Goal: Transaction & Acquisition: Purchase product/service

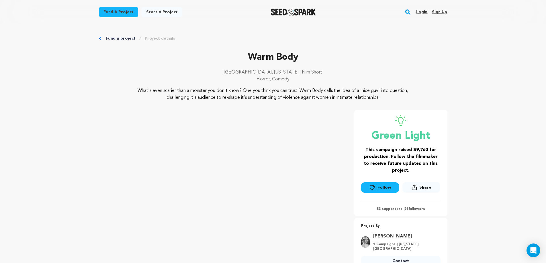
click at [421, 11] on link "Login" at bounding box center [421, 11] width 11 height 9
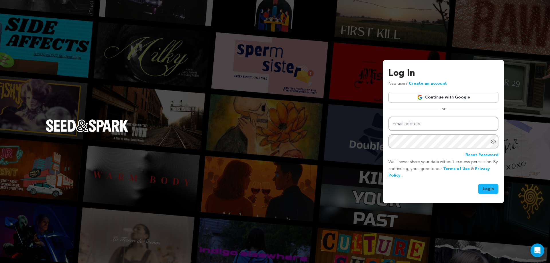
click at [434, 98] on link "Continue with Google" at bounding box center [444, 97] width 110 height 11
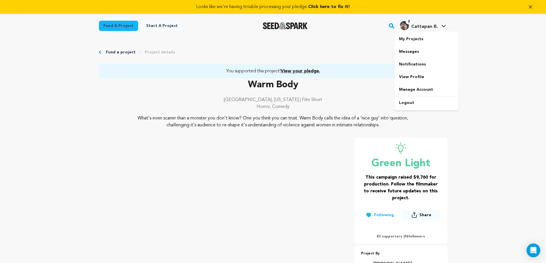
click at [408, 26] on img "Cattapan B.'s Profile" at bounding box center [404, 25] width 9 height 9
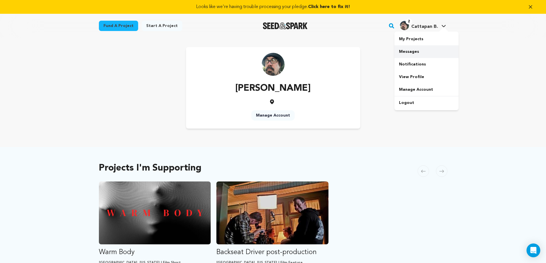
click at [412, 50] on link "Messages" at bounding box center [426, 51] width 64 height 13
click at [411, 51] on link "Messages" at bounding box center [426, 51] width 64 height 13
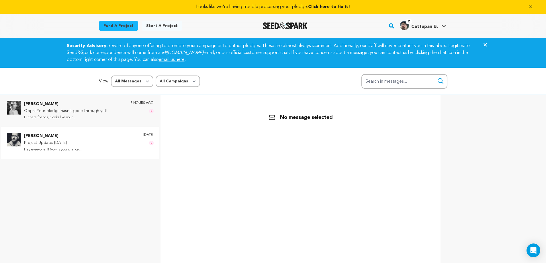
click at [122, 136] on div "Rollyn Stafford Project Update: This Thursday!!!! Hey everyone!!!! Now is your …" at bounding box center [89, 142] width 130 height 20
click at [111, 106] on div "Nicole Spinnler Oops! Your pledge hasn't gone through yet! Hi there friends,It …" at bounding box center [89, 111] width 130 height 20
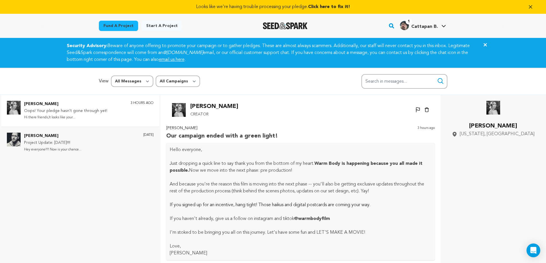
scroll to position [53, 0]
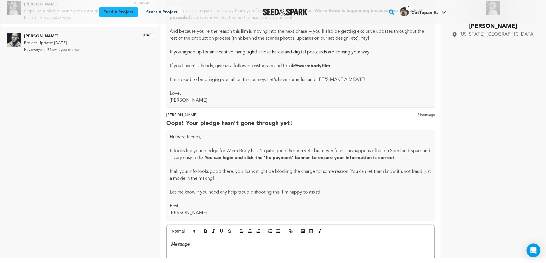
click at [458, 120] on div "Nicole Spinnler Oregon, United States" at bounding box center [493, 126] width 94 height 251
click at [416, 75] on link "Manage Account" at bounding box center [426, 75] width 64 height 13
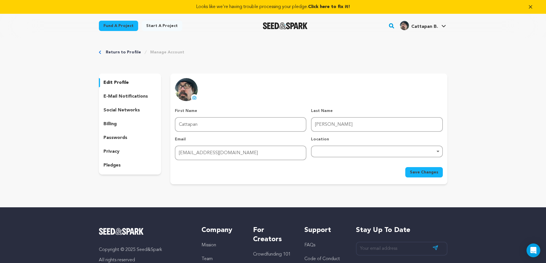
click at [118, 124] on div "billing" at bounding box center [130, 123] width 62 height 9
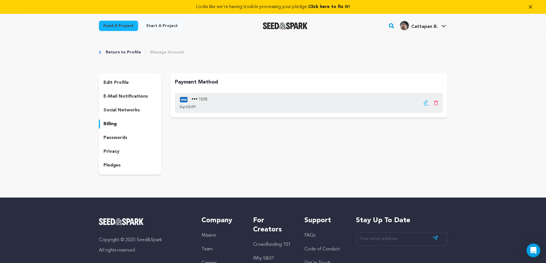
click at [278, 103] on div "••• 1035 Exp 03/29" at bounding box center [309, 103] width 268 height 20
click at [425, 103] on icon "button" at bounding box center [426, 103] width 6 height 6
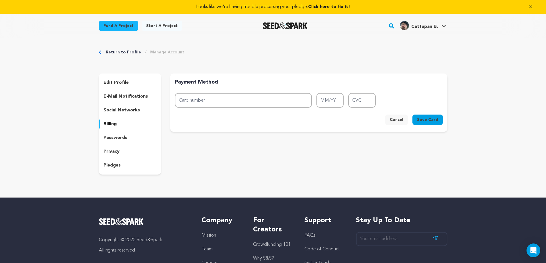
click at [402, 118] on button "Cancel" at bounding box center [396, 119] width 23 height 10
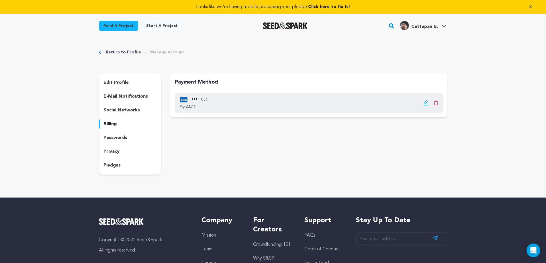
click at [425, 103] on icon "button" at bounding box center [426, 102] width 4 height 4
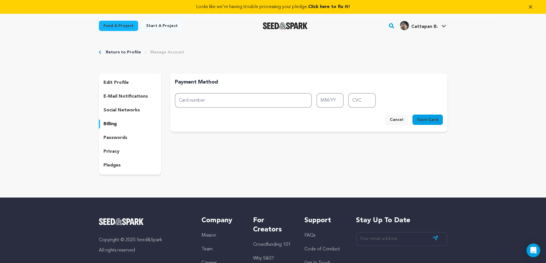
click at [403, 120] on button "Cancel" at bounding box center [396, 119] width 23 height 10
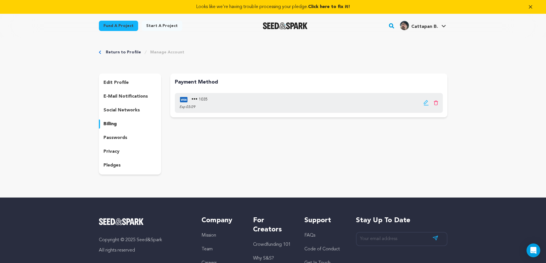
click at [425, 101] on icon "button" at bounding box center [426, 102] width 4 height 4
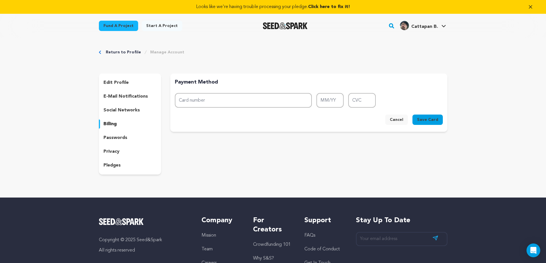
click at [428, 118] on span "Save Card" at bounding box center [427, 120] width 21 height 6
type input "4342 5789 9193 1035"
type input "03/29"
click at [363, 99] on input "400" at bounding box center [362, 100] width 28 height 15
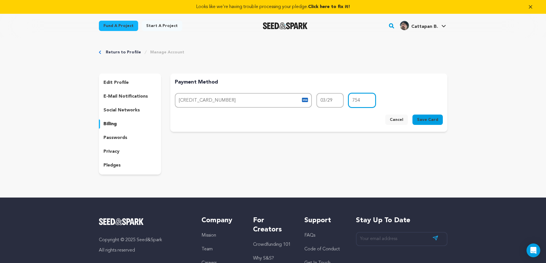
type input "754"
click at [426, 120] on span "Save Card" at bounding box center [427, 120] width 21 height 6
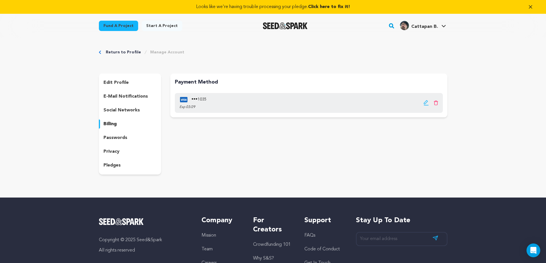
click at [120, 164] on p "pledges" at bounding box center [111, 165] width 17 height 7
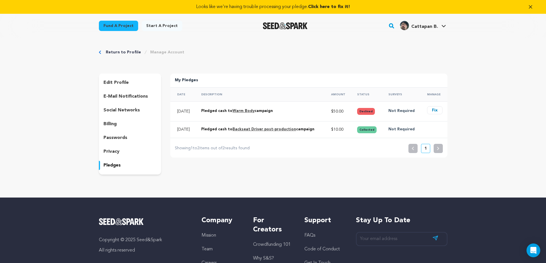
click at [436, 109] on button "Fix" at bounding box center [434, 110] width 15 height 8
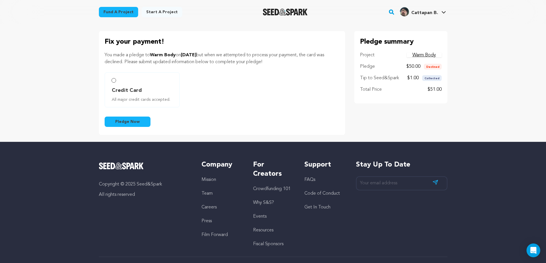
click at [112, 80] on input "Credit Card All major credit cards accepted." at bounding box center [113, 80] width 5 height 5
radio input "false"
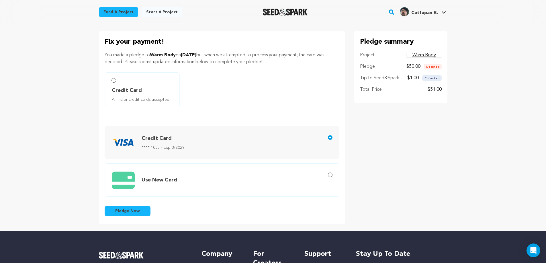
click at [142, 208] on button "Pledge Now" at bounding box center [128, 210] width 46 height 10
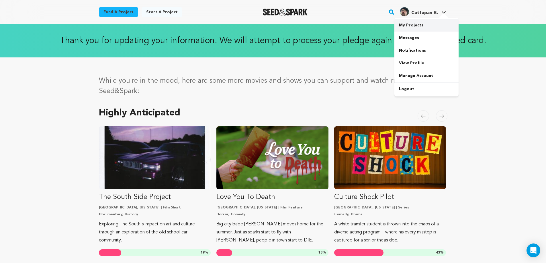
click at [415, 25] on link "My Projects" at bounding box center [426, 25] width 64 height 13
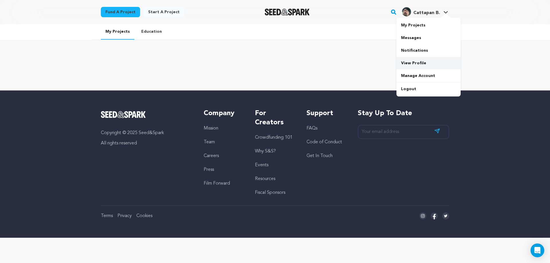
click at [410, 61] on link "View Profile" at bounding box center [429, 63] width 64 height 13
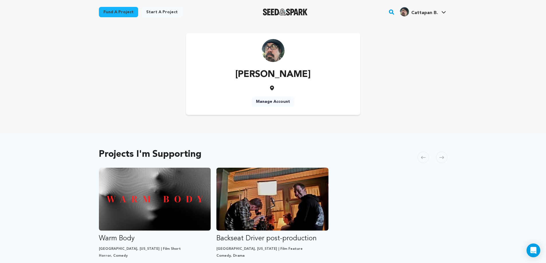
click at [490, 94] on main "Fund a project Start a project Search" at bounding box center [273, 249] width 546 height 499
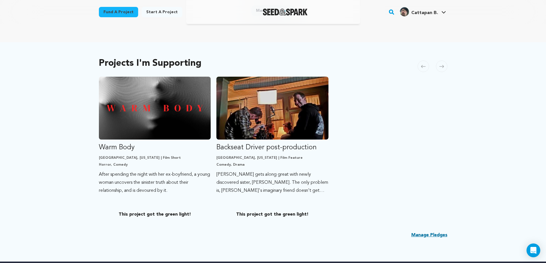
scroll to position [100, 0]
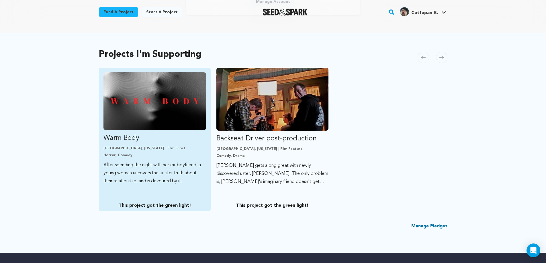
click at [153, 105] on img "Fund Warm Body" at bounding box center [154, 101] width 103 height 58
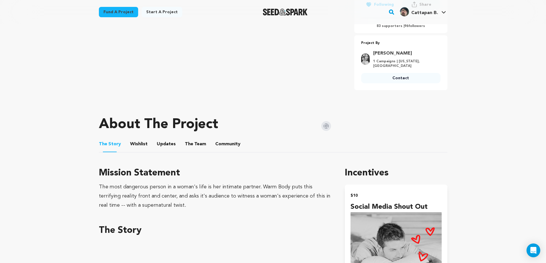
scroll to position [203, 0]
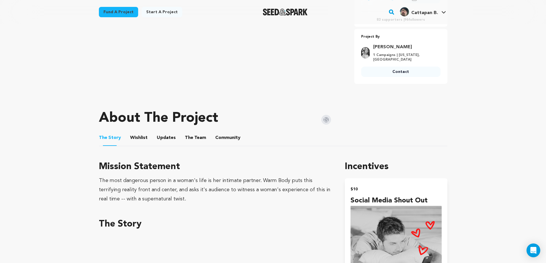
click at [164, 132] on button "Updates" at bounding box center [166, 139] width 14 height 14
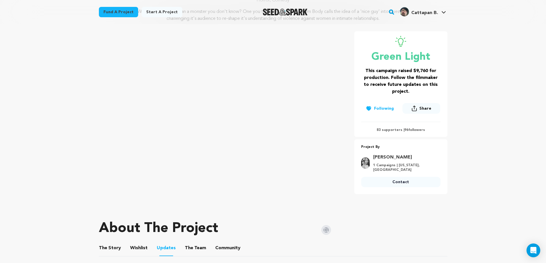
scroll to position [101, 0]
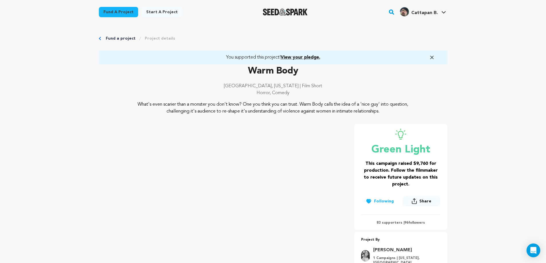
scroll to position [0, 0]
click at [150, 38] on link "Project details" at bounding box center [160, 39] width 30 height 6
click at [120, 39] on link "Fund a project" at bounding box center [121, 39] width 30 height 6
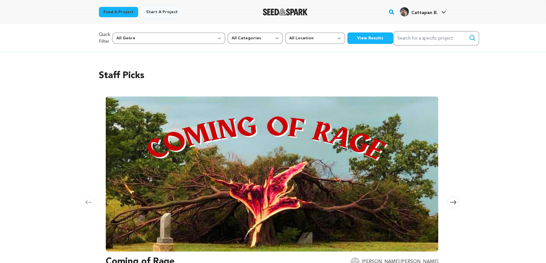
scroll to position [0, 914]
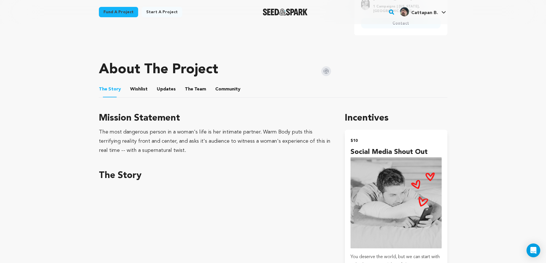
scroll to position [252, 0]
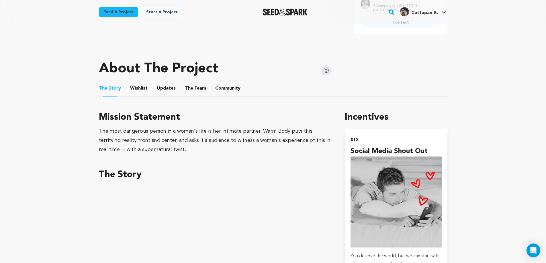
click at [139, 84] on button "Wishlist" at bounding box center [139, 90] width 14 height 14
